Goal: Task Accomplishment & Management: Manage account settings

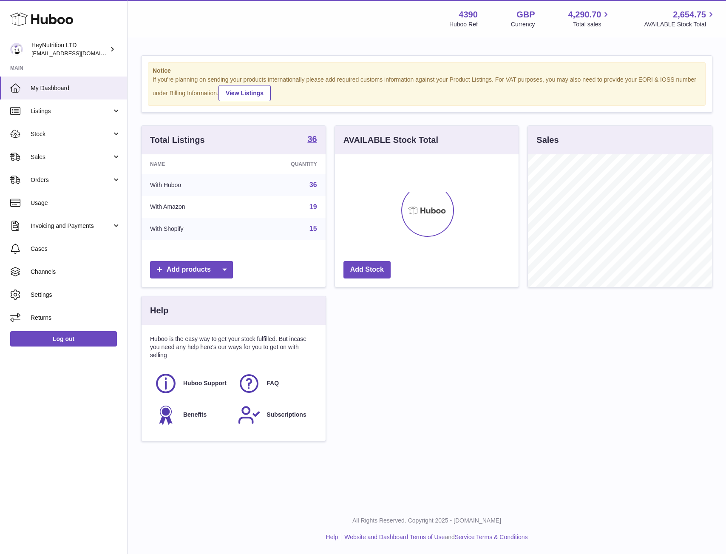
scroll to position [133, 184]
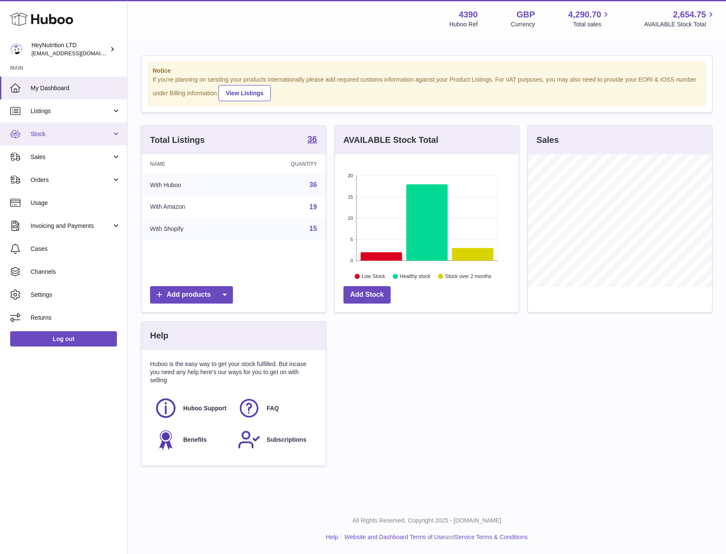
click at [55, 138] on link "Stock" at bounding box center [63, 133] width 127 height 23
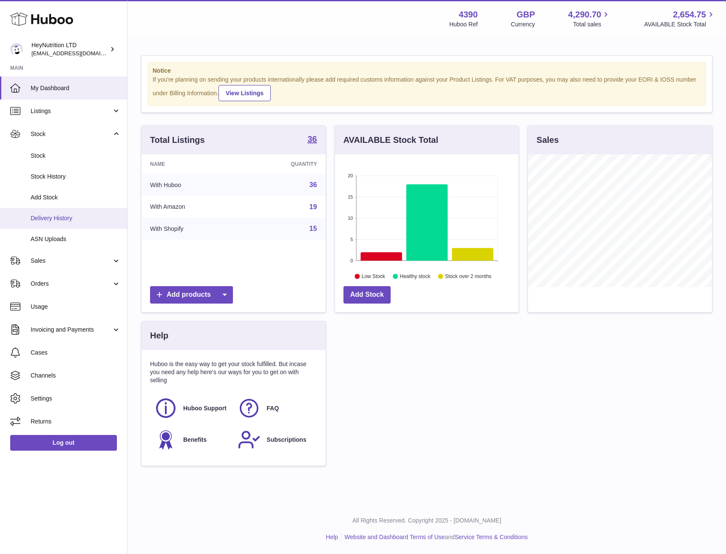
click at [64, 216] on span "Delivery History" at bounding box center [76, 218] width 90 height 8
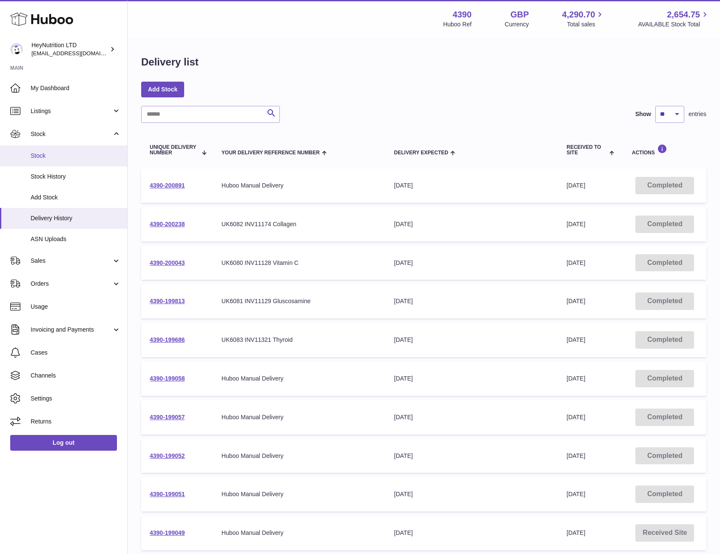
click at [52, 154] on span "Stock" at bounding box center [76, 156] width 90 height 8
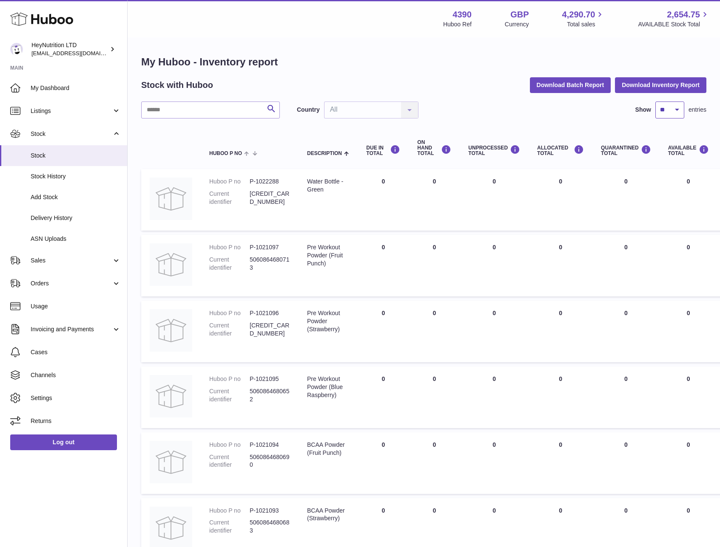
click at [675, 112] on select "** ** ** ***" at bounding box center [669, 110] width 29 height 17
select select "***"
click at [655, 102] on select "** ** ** ***" at bounding box center [669, 110] width 29 height 17
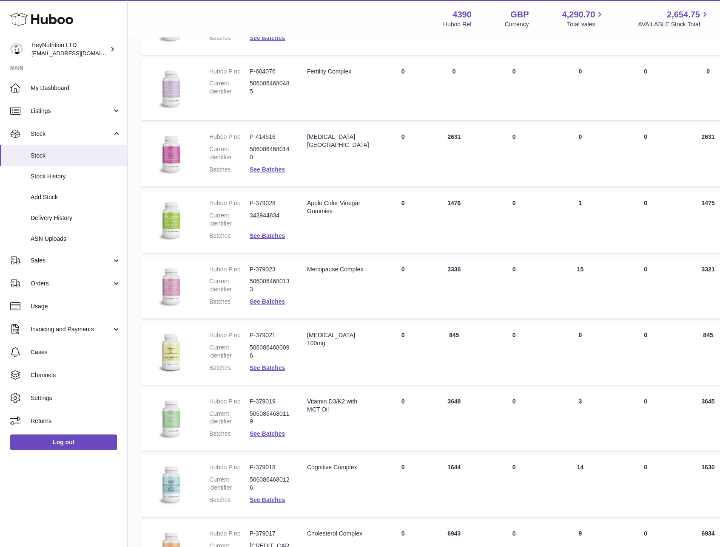
scroll to position [1296, 0]
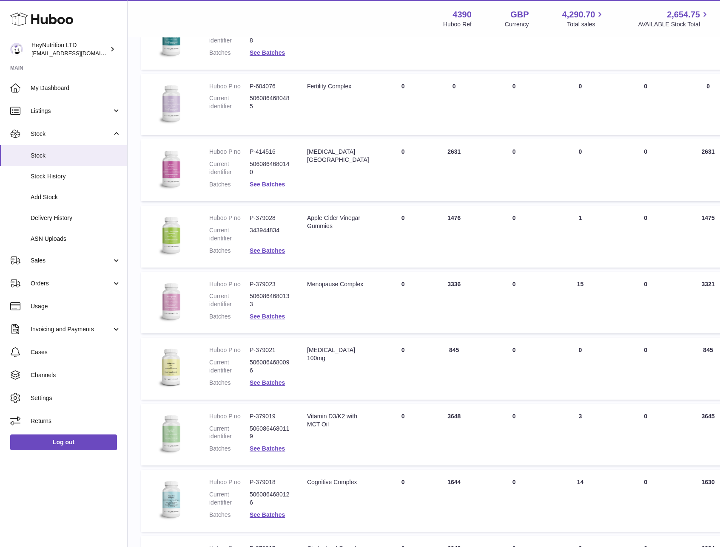
click at [276, 223] on dl "Huboo P no P-379028 Current identifier 343944834 Batches See Batches" at bounding box center [249, 236] width 81 height 45
drag, startPoint x: 266, startPoint y: 218, endPoint x: 249, endPoint y: 219, distance: 16.6
click at [250, 219] on dd "P-379028" at bounding box center [270, 218] width 40 height 8
copy dl "P-379028"
click at [263, 219] on dd "P-379028" at bounding box center [270, 218] width 40 height 8
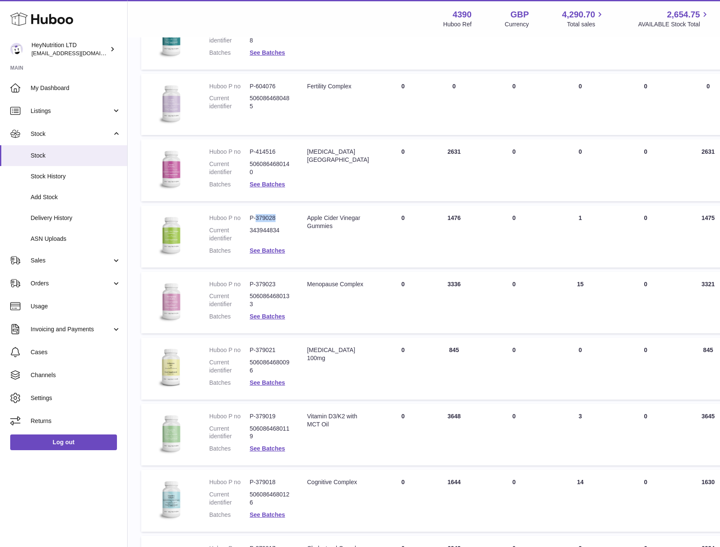
click at [263, 219] on dd "P-379028" at bounding box center [270, 218] width 40 height 8
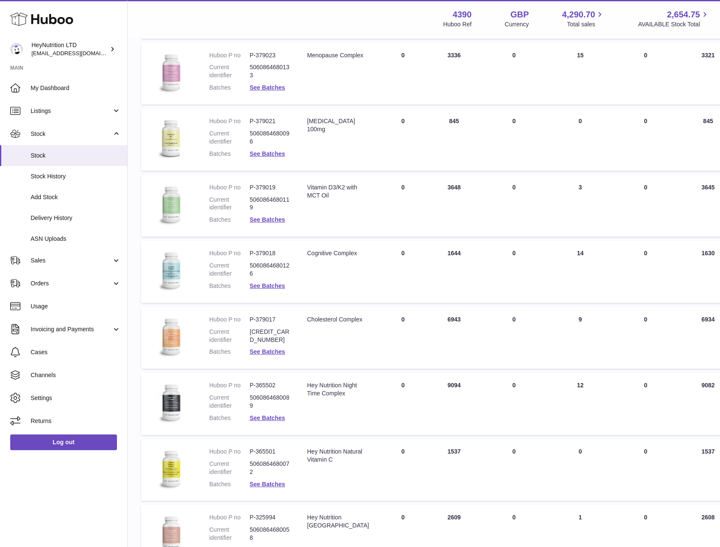
scroll to position [1546, 0]
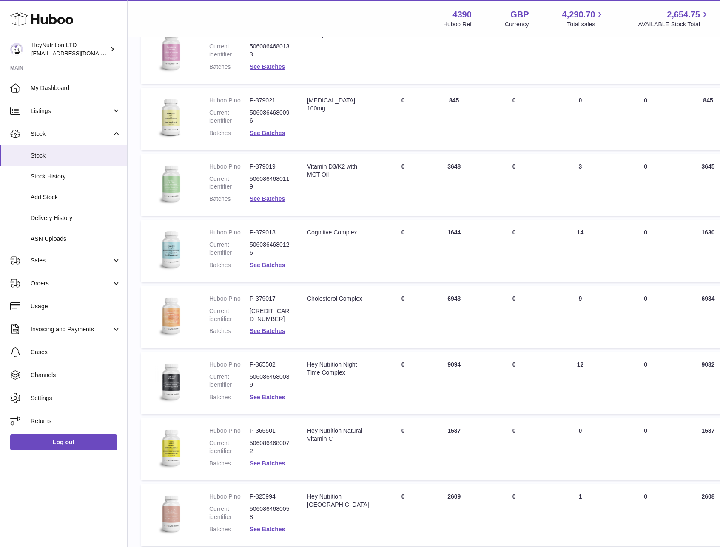
click at [258, 296] on dd "P-379017" at bounding box center [270, 299] width 40 height 8
copy dl "P-379017"
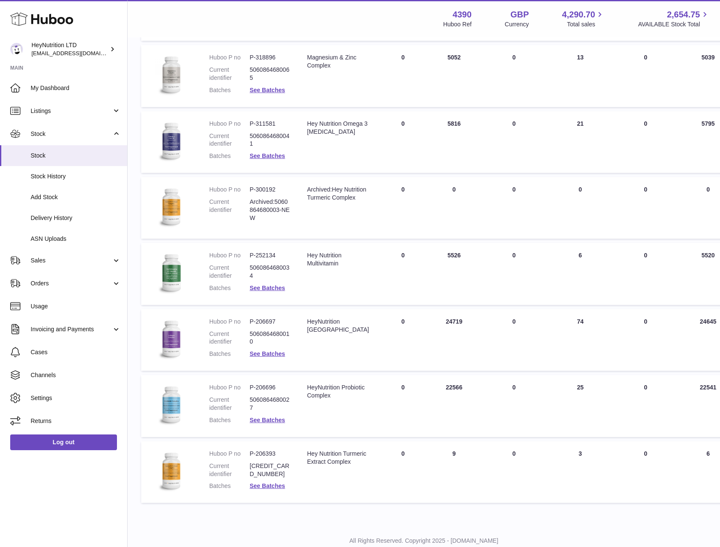
scroll to position [2062, 0]
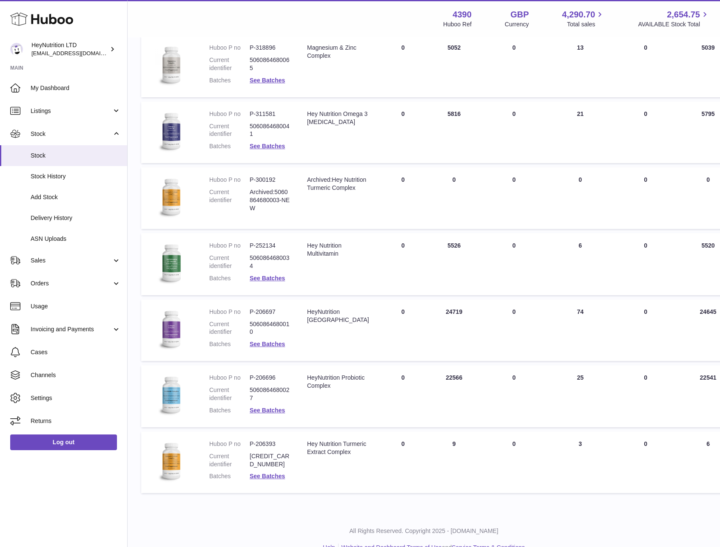
click at [264, 314] on dd "P-206697" at bounding box center [270, 312] width 40 height 8
copy dl "P-206697"
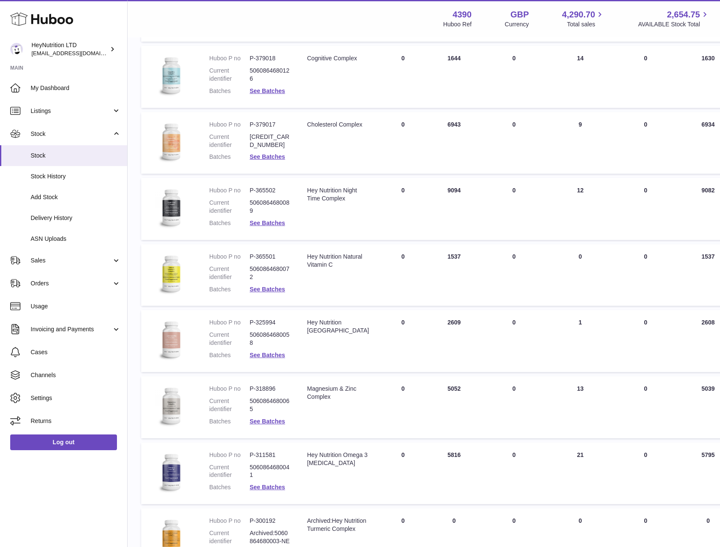
scroll to position [1704, 0]
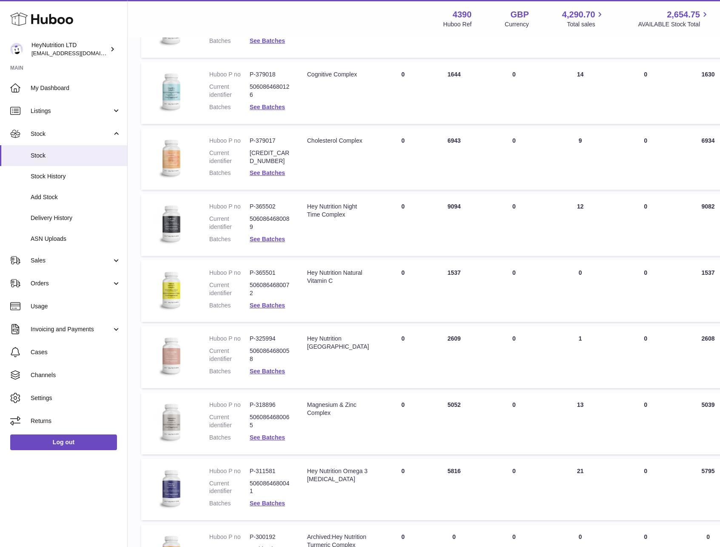
click at [264, 272] on dd "P-365501" at bounding box center [270, 273] width 40 height 8
copy dl "P-365501"
